Goal: Information Seeking & Learning: Find specific fact

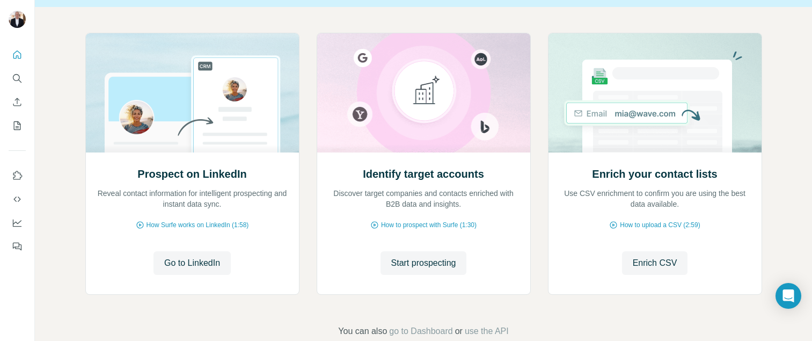
scroll to position [105, 0]
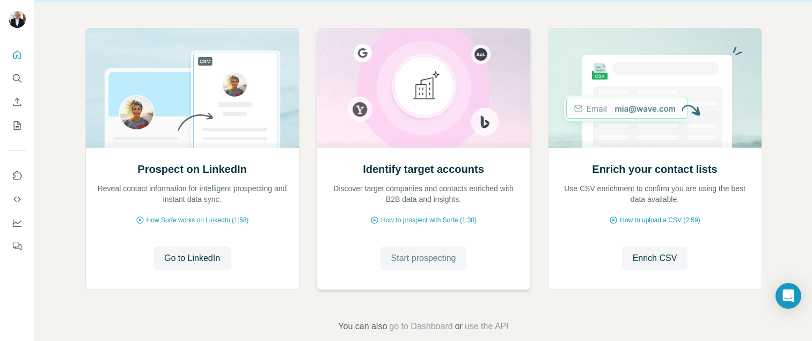
click at [418, 257] on span "Start prospecting" at bounding box center [423, 258] width 65 height 13
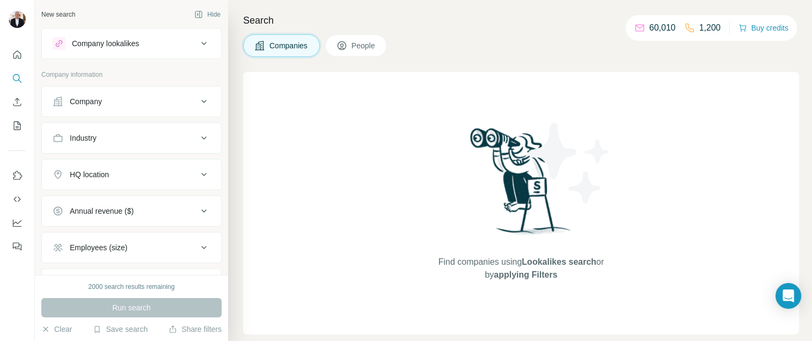
click at [205, 101] on icon at bounding box center [203, 101] width 5 height 3
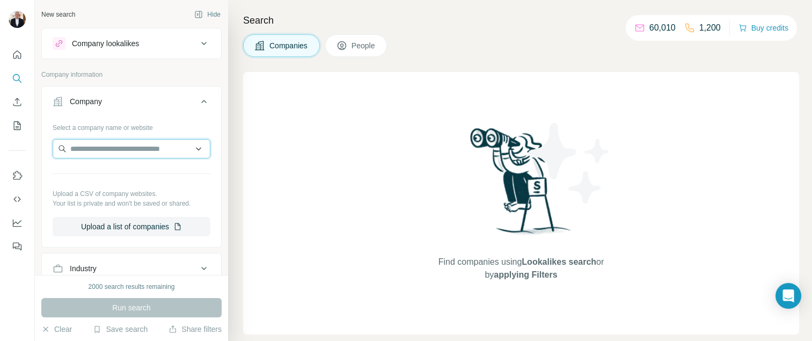
click at [152, 149] on input "text" at bounding box center [132, 148] width 158 height 19
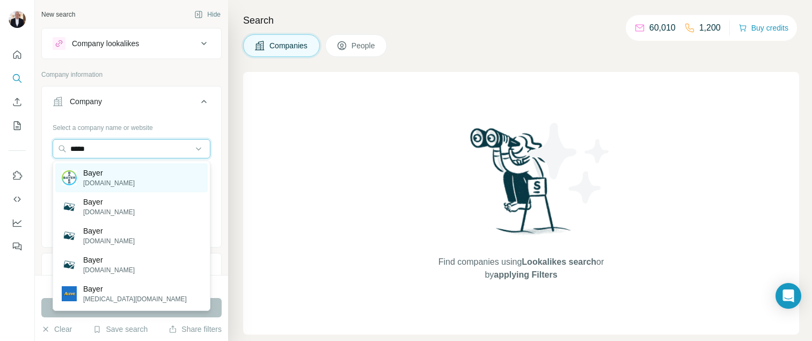
type input "*****"
click at [87, 176] on p "Bayer" at bounding box center [108, 172] width 51 height 11
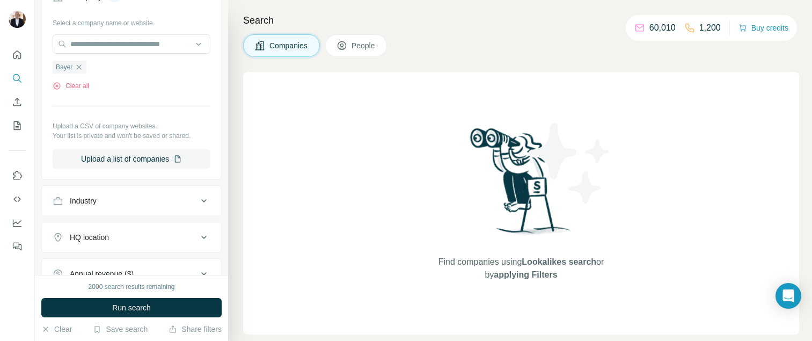
scroll to position [259, 0]
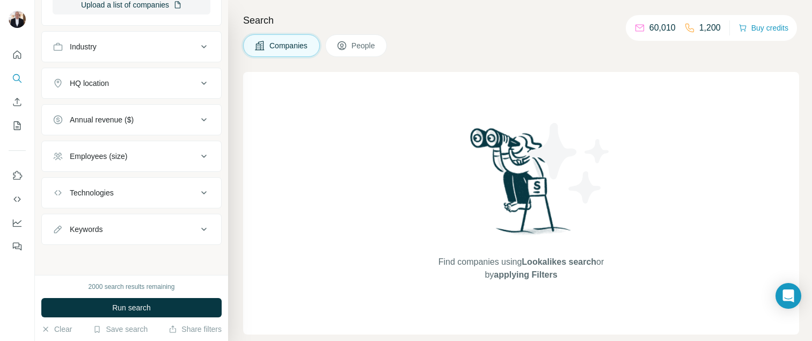
click at [142, 305] on span "Run search" at bounding box center [131, 307] width 39 height 11
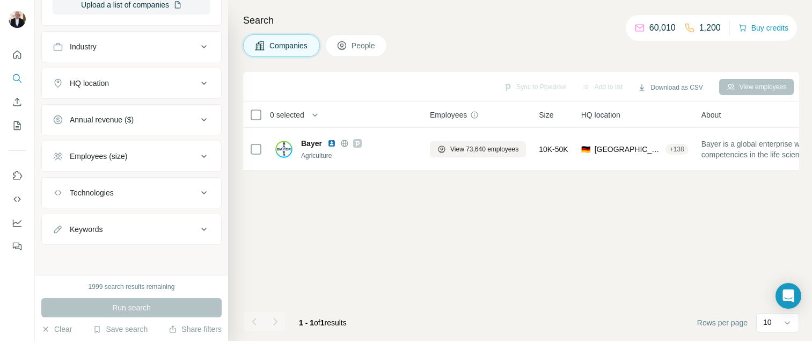
click at [293, 45] on span "Companies" at bounding box center [288, 45] width 39 height 11
click at [367, 43] on span "People" at bounding box center [363, 45] width 25 height 11
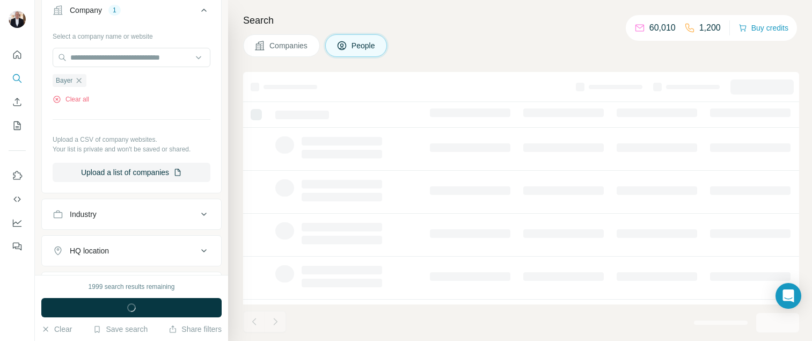
scroll to position [426, 0]
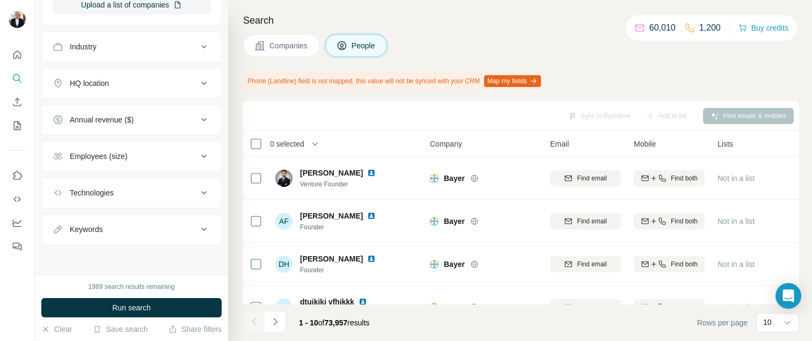
click at [200, 156] on icon at bounding box center [203, 156] width 13 height 13
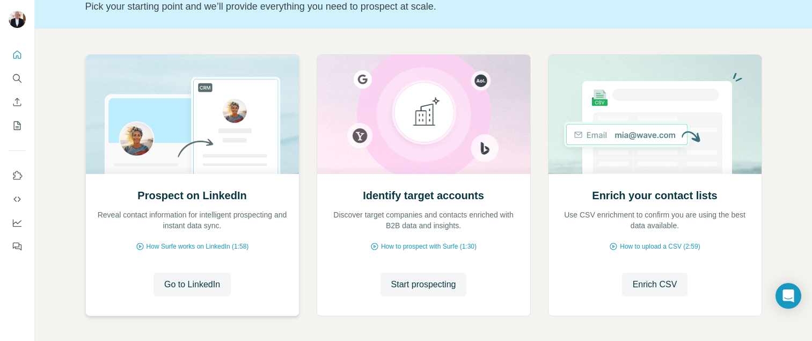
scroll to position [79, 0]
click at [200, 285] on span "Go to LinkedIn" at bounding box center [192, 283] width 56 height 13
click at [18, 79] on icon "Search" at bounding box center [16, 77] width 7 height 7
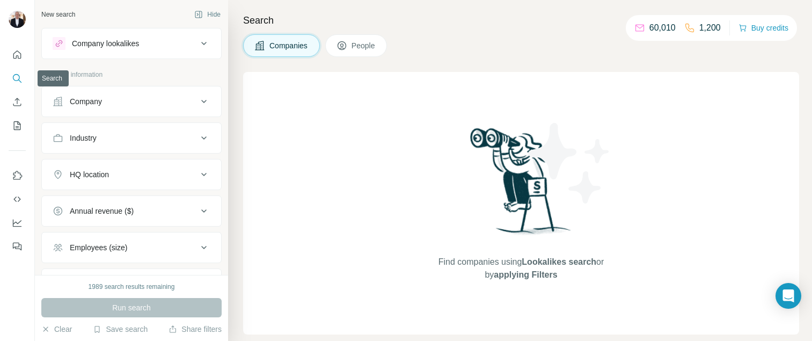
click at [12, 78] on icon "Search" at bounding box center [17, 78] width 11 height 11
click at [203, 43] on icon at bounding box center [203, 43] width 13 height 13
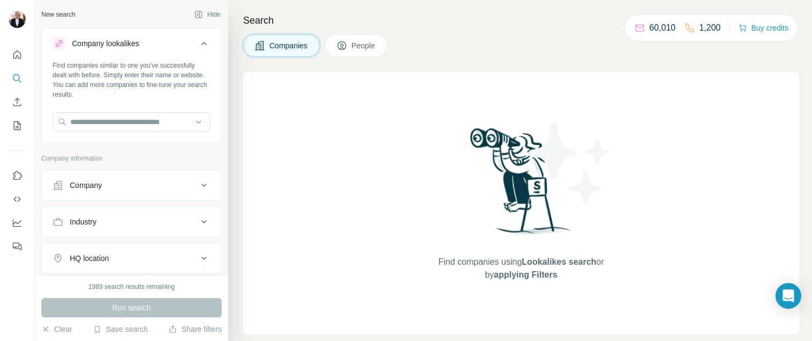
click at [203, 43] on icon at bounding box center [203, 43] width 5 height 3
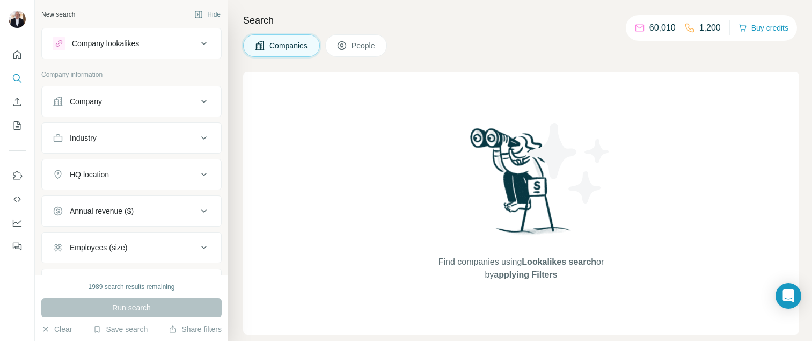
click at [354, 42] on span "People" at bounding box center [363, 45] width 25 height 11
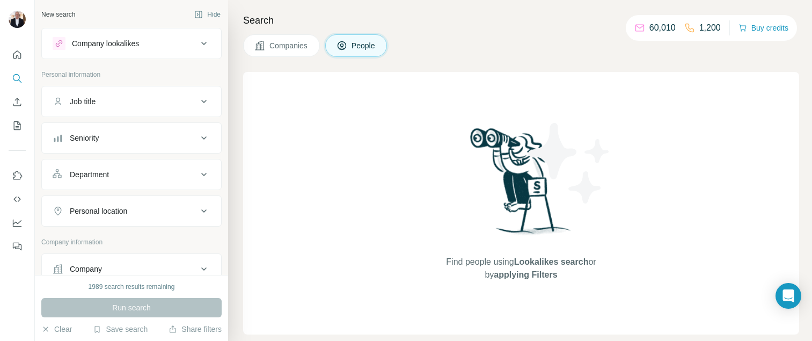
click at [357, 44] on span "People" at bounding box center [363, 45] width 25 height 11
click at [19, 55] on icon "Quick start" at bounding box center [17, 54] width 11 height 11
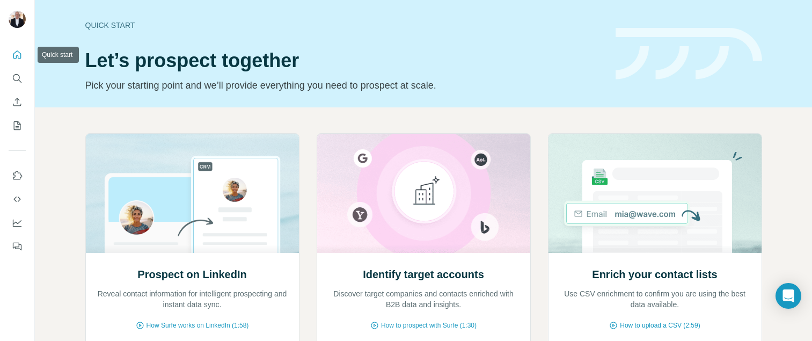
click at [19, 55] on icon "Quick start" at bounding box center [17, 54] width 11 height 11
click at [18, 123] on icon "My lists" at bounding box center [18, 124] width 5 height 7
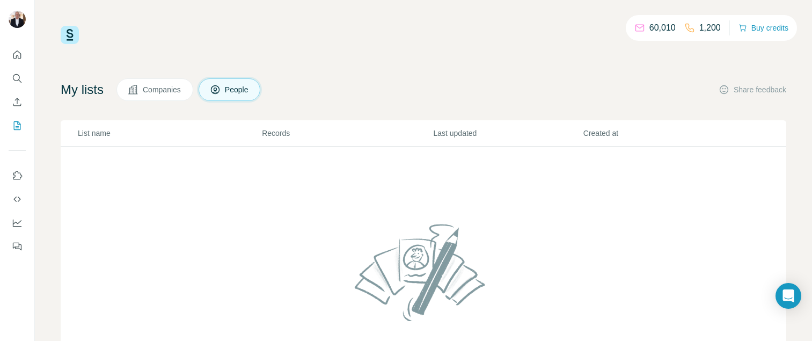
click at [373, 38] on div "60,010 1,200 Buy credits" at bounding box center [423, 35] width 725 height 18
